Goal: Information Seeking & Learning: Find specific fact

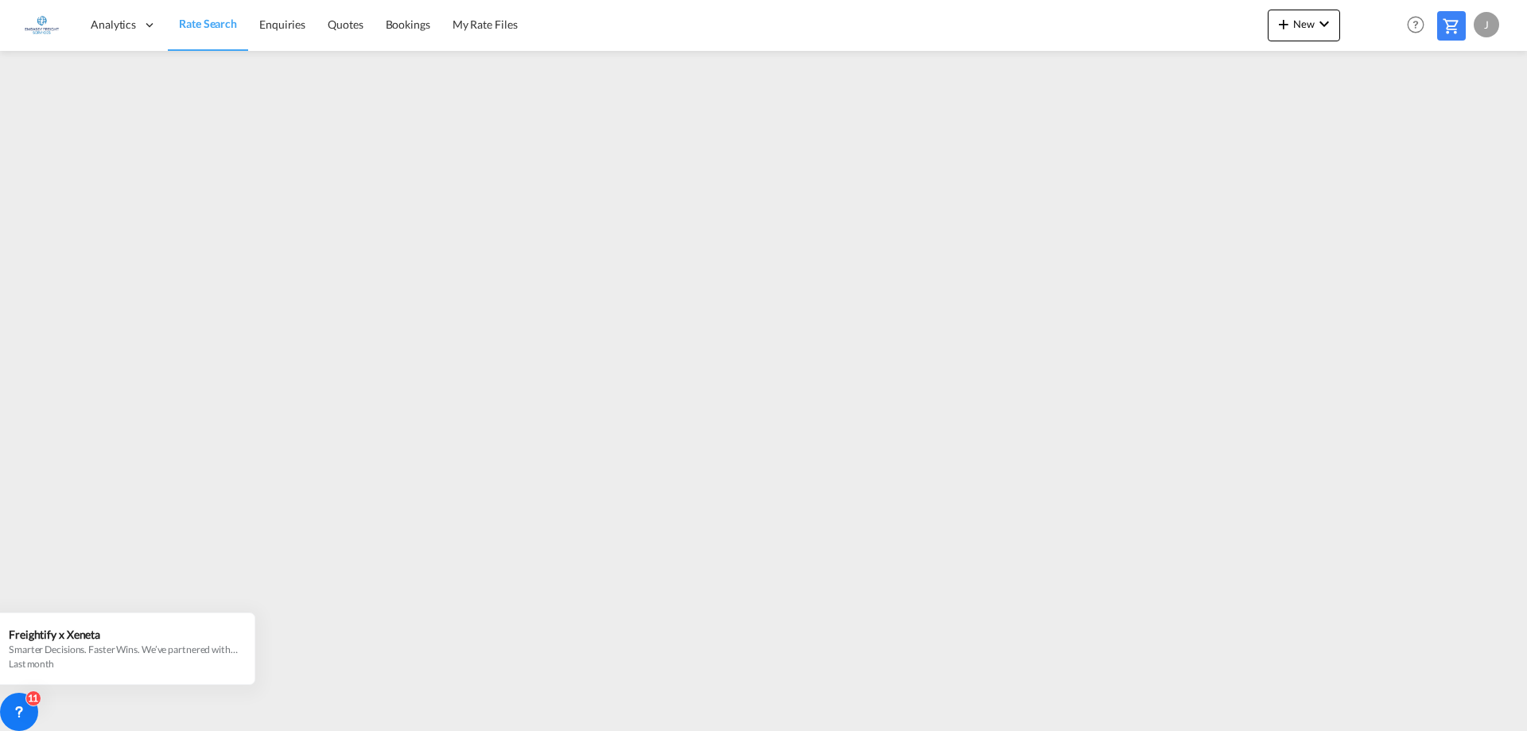
click at [1485, 31] on div "J" at bounding box center [1486, 24] width 25 height 25
click at [1439, 125] on button "Logout" at bounding box center [1467, 122] width 103 height 32
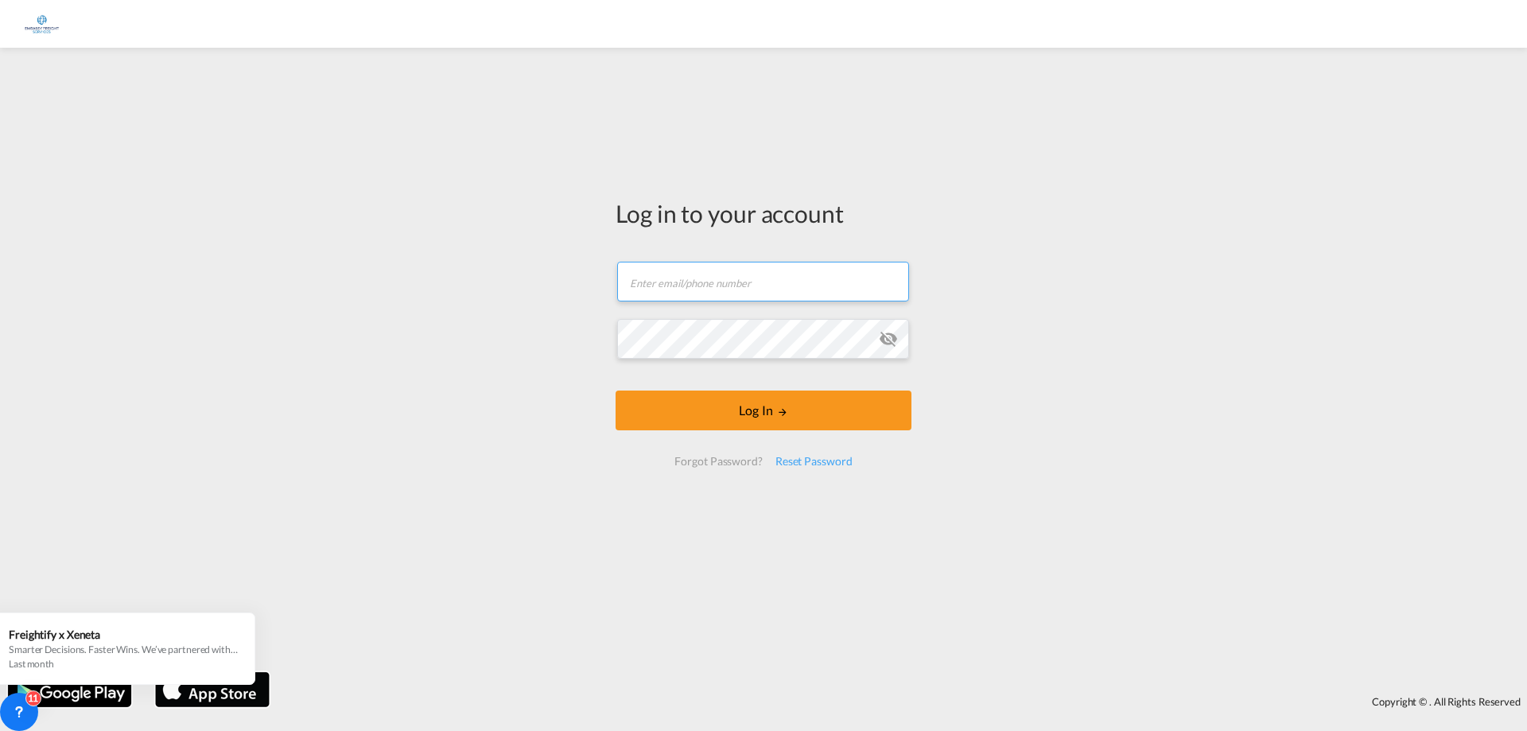
type input "[EMAIL_ADDRESS][DOMAIN_NAME]"
